Goal: Task Accomplishment & Management: Manage account settings

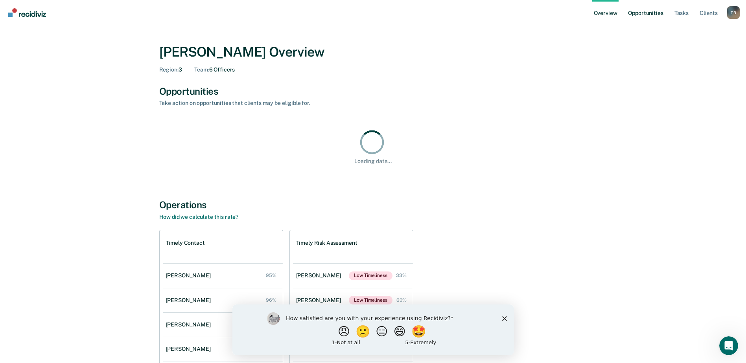
click at [644, 8] on link "Opportunities" at bounding box center [645, 12] width 38 height 25
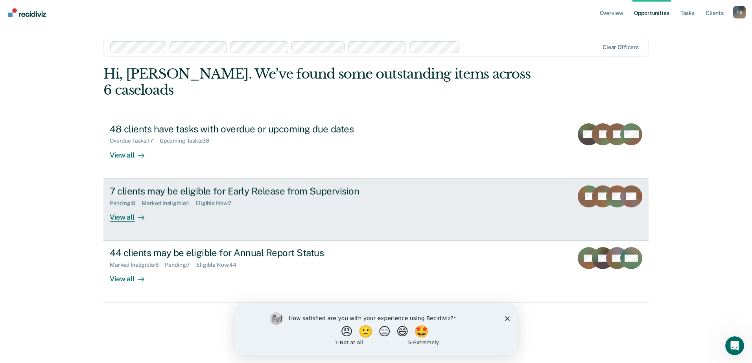
click at [212, 186] on div "7 clients may be eligible for Early Release from Supervision" at bounding box center [248, 191] width 276 height 11
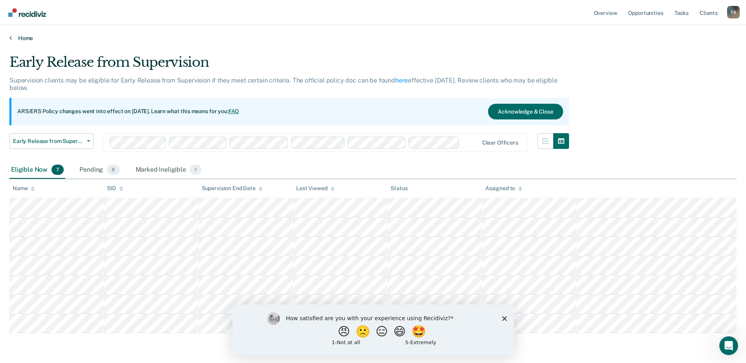
click at [11, 38] on icon at bounding box center [10, 38] width 2 height 6
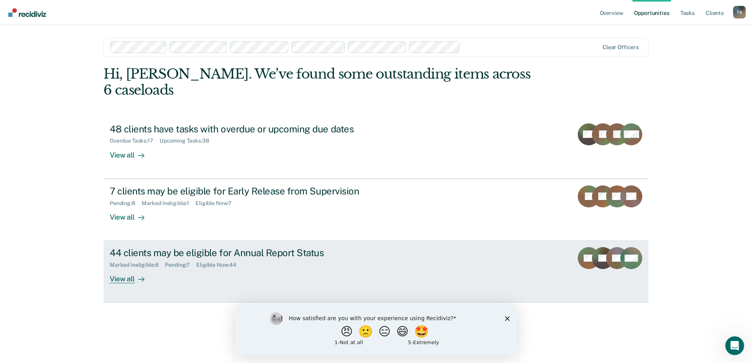
click at [164, 262] on div "Marked Ineligible : 6" at bounding box center [137, 265] width 55 height 7
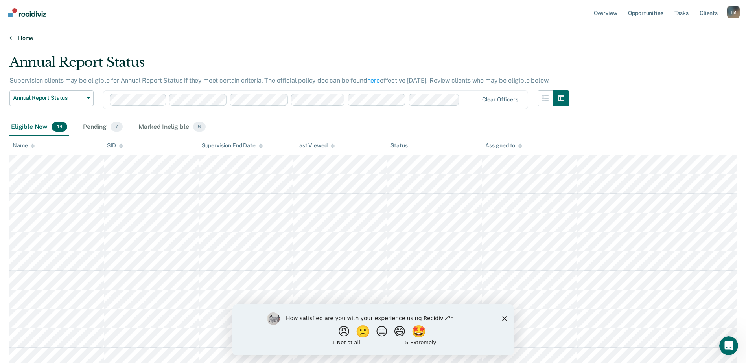
click at [17, 36] on link "Home" at bounding box center [372, 38] width 727 height 7
